Goal: Task Accomplishment & Management: Manage account settings

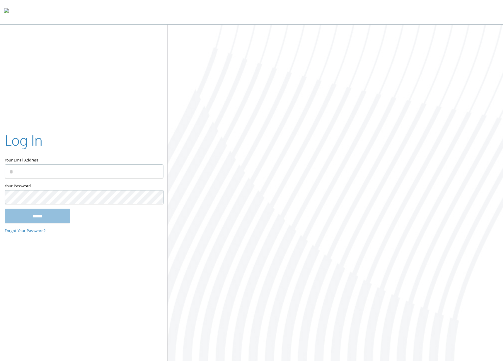
type input "**********"
click at [44, 216] on input "******" at bounding box center [38, 216] width 66 height 14
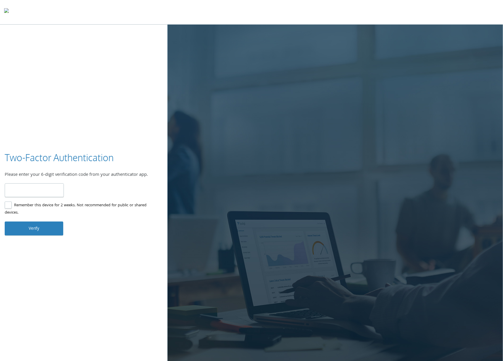
type input "******"
click at [28, 224] on button "Verify" at bounding box center [34, 228] width 59 height 14
